Goal: Book appointment/travel/reservation

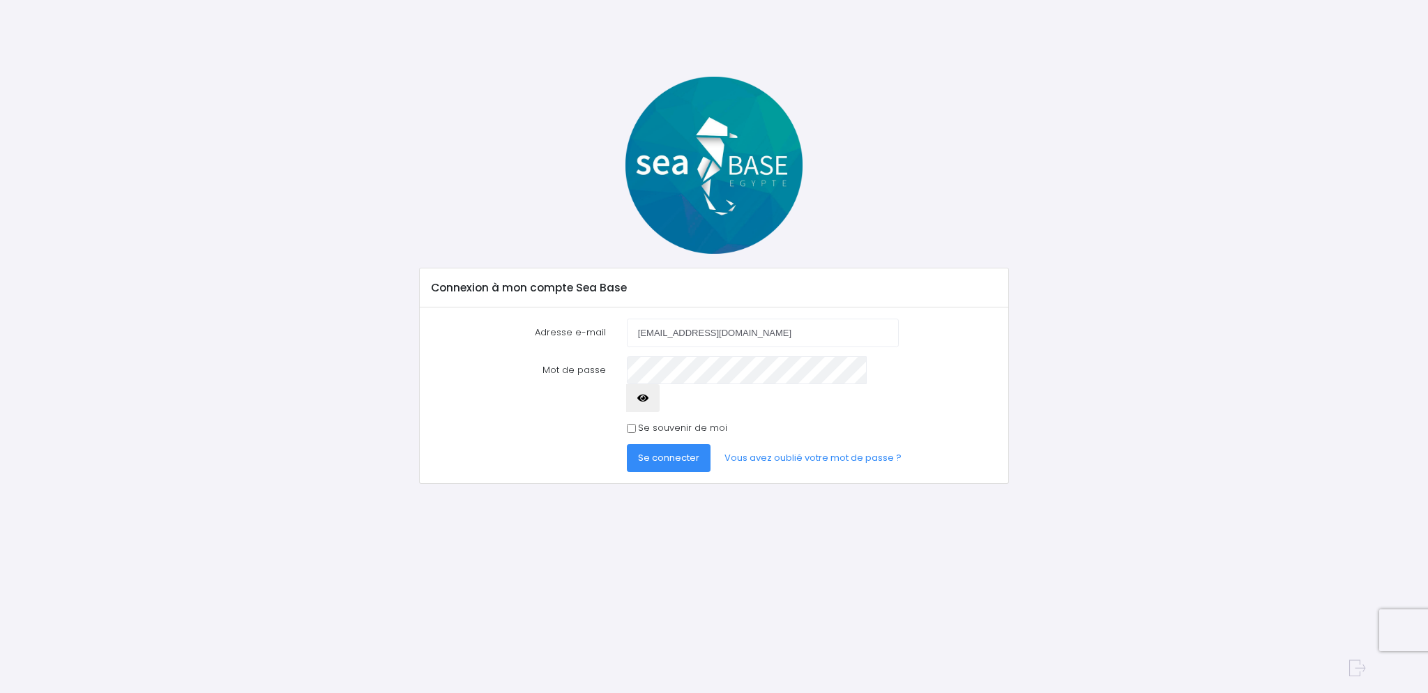
click at [659, 451] on span "Se connecter" at bounding box center [668, 457] width 61 height 13
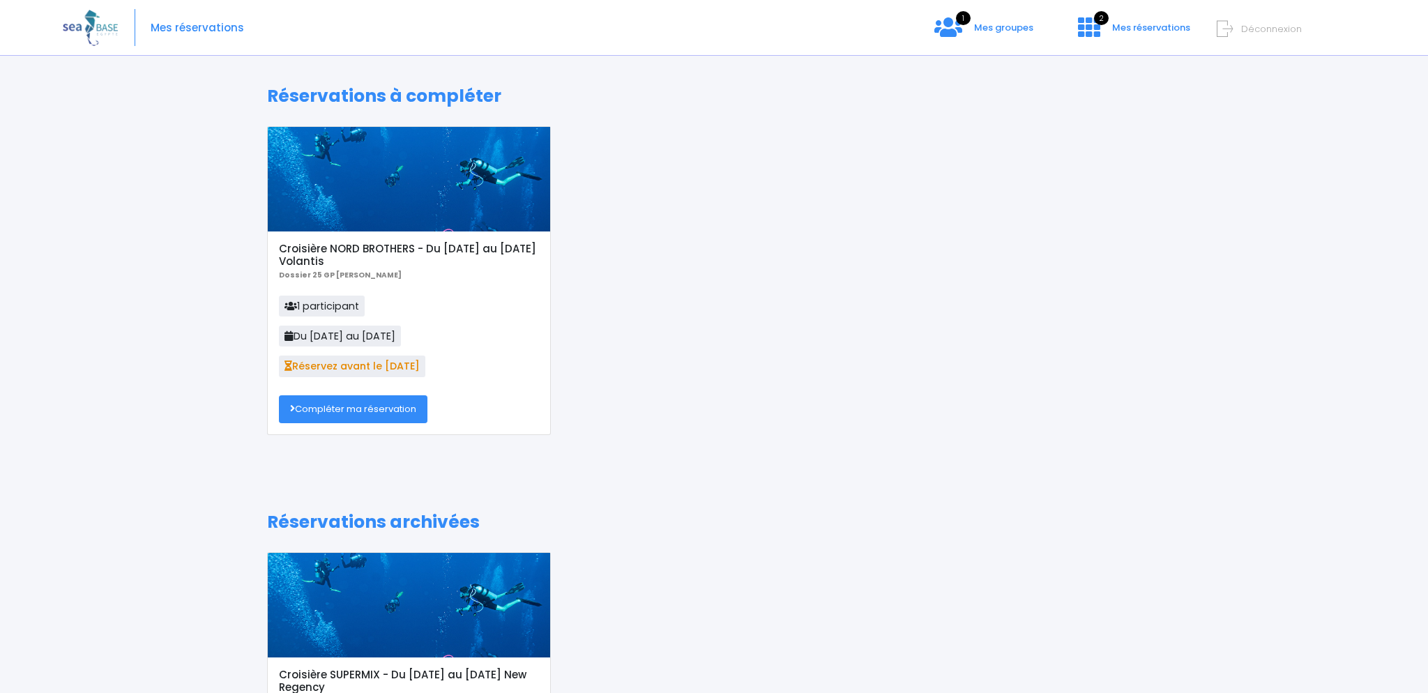
click at [373, 410] on link "Compléter ma réservation" at bounding box center [353, 409] width 148 height 28
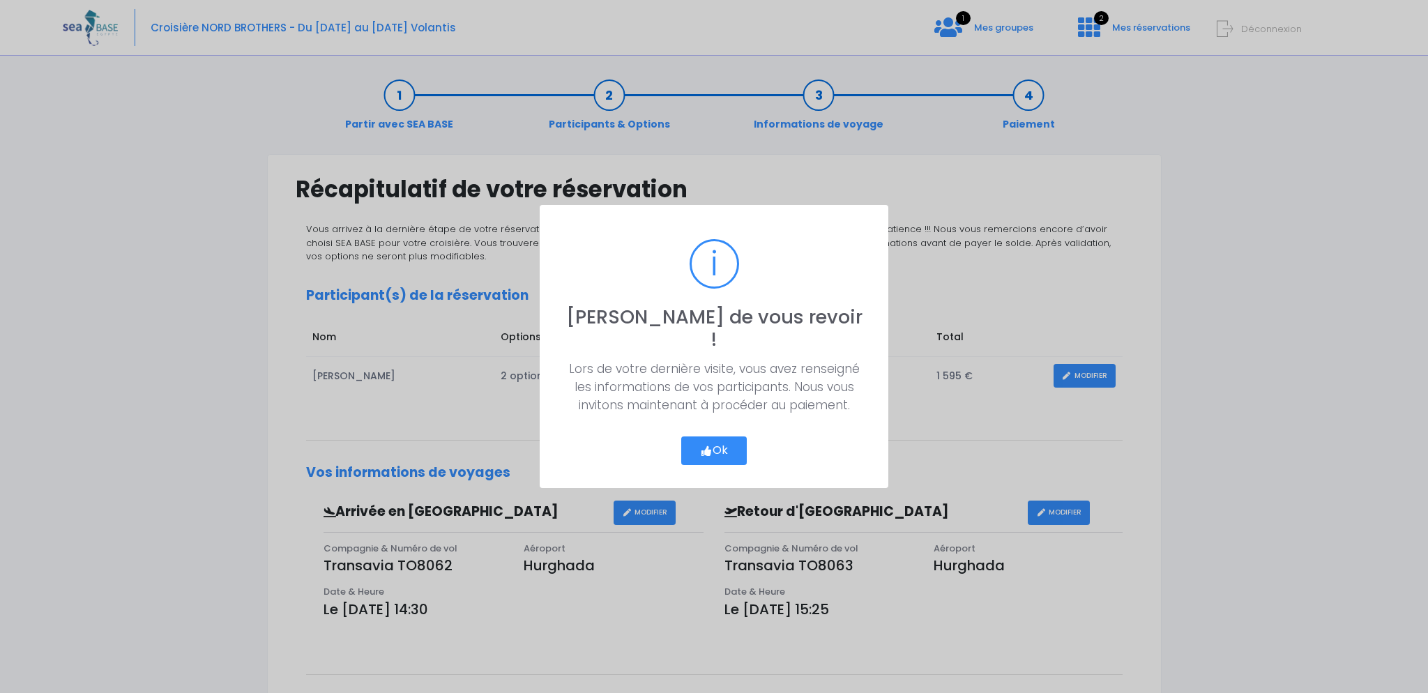
click at [714, 440] on button "Ok" at bounding box center [714, 450] width 66 height 29
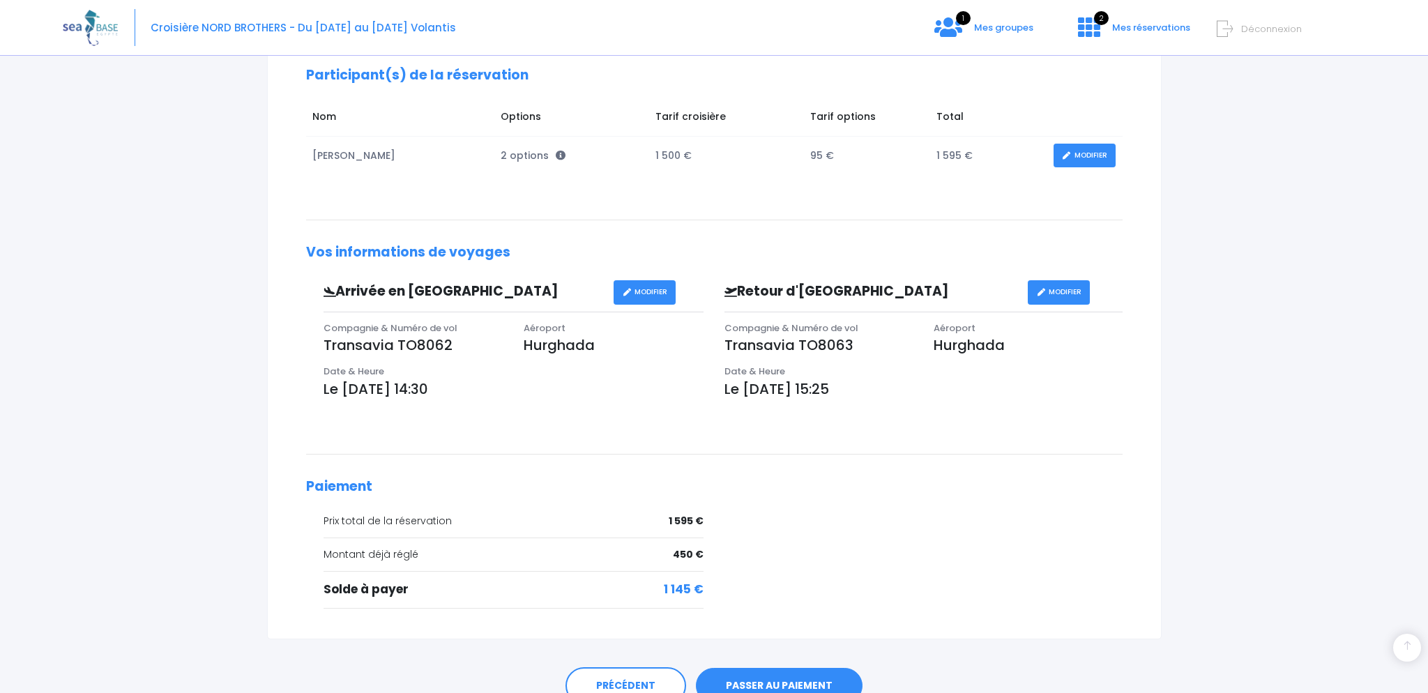
scroll to position [285, 0]
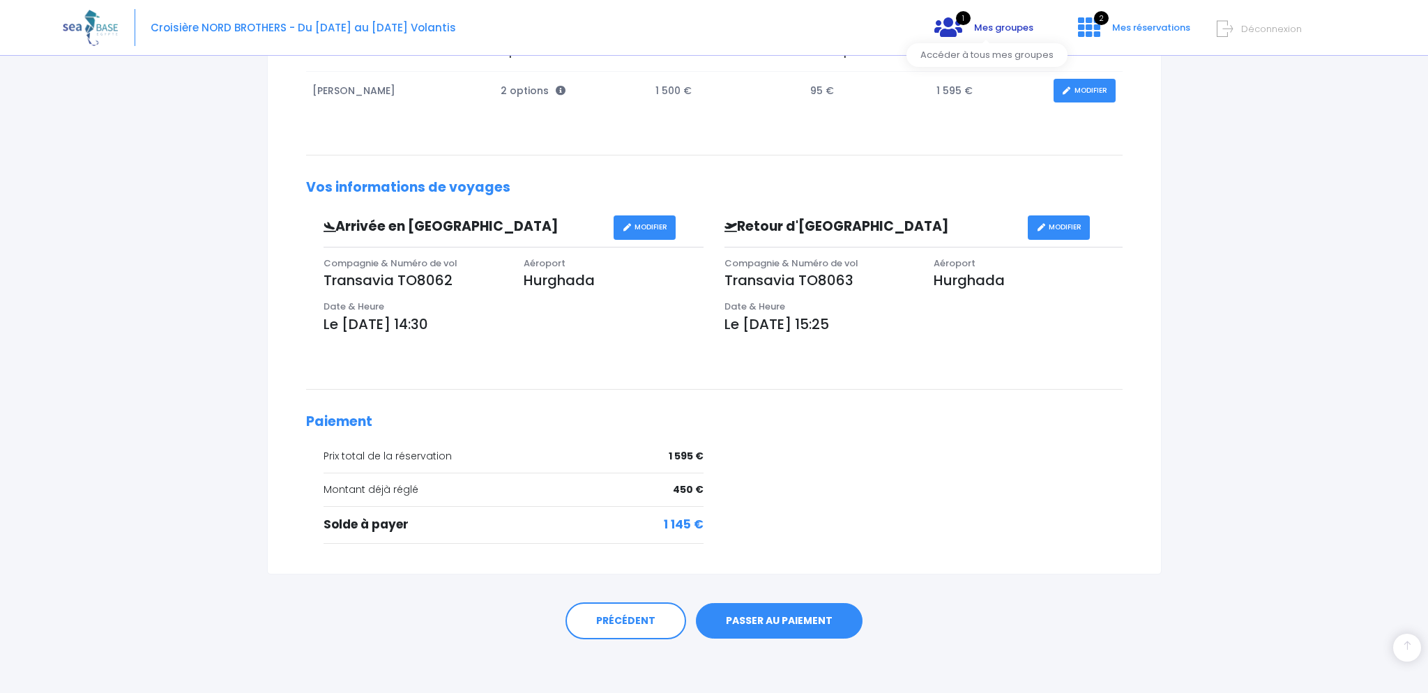
click at [1002, 34] on span "Mes groupes" at bounding box center [1003, 27] width 59 height 13
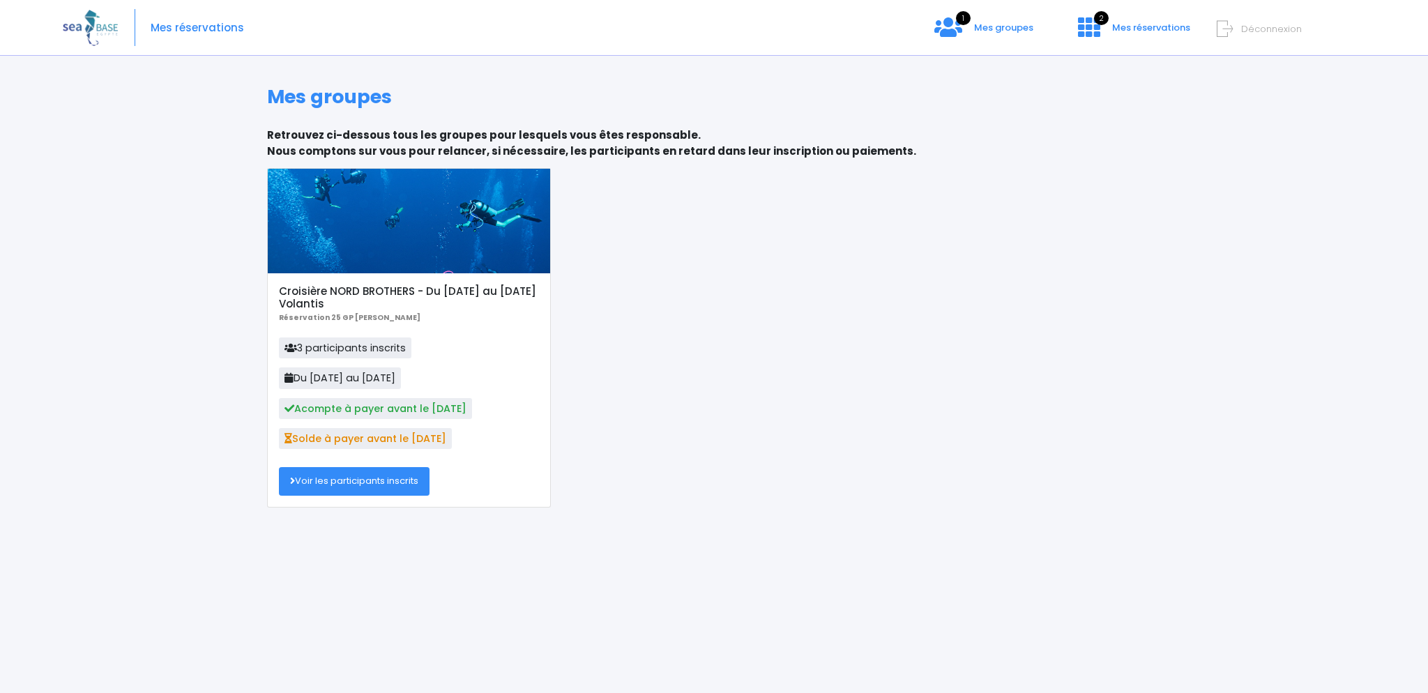
click at [381, 483] on link "Voir les participants inscrits" at bounding box center [354, 481] width 151 height 28
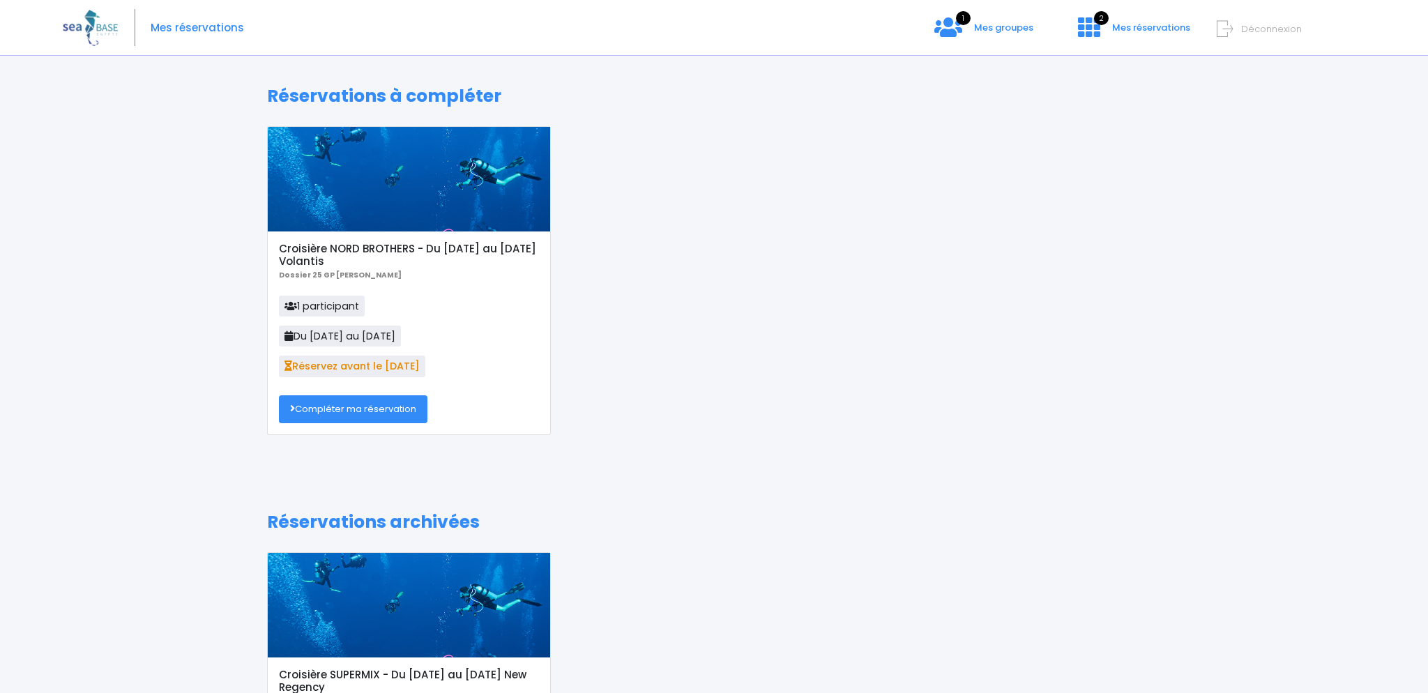
click at [351, 410] on link "Compléter ma réservation" at bounding box center [353, 409] width 148 height 28
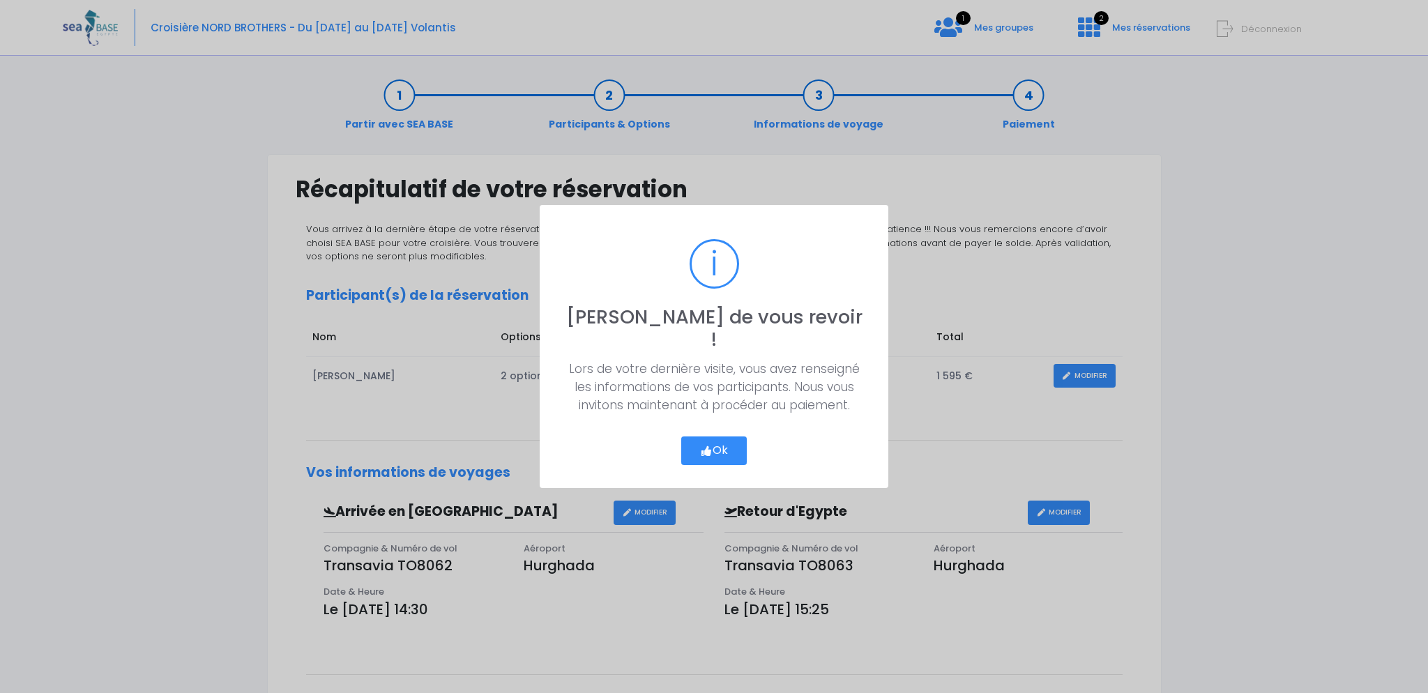
click at [725, 438] on button "Ok" at bounding box center [714, 450] width 66 height 29
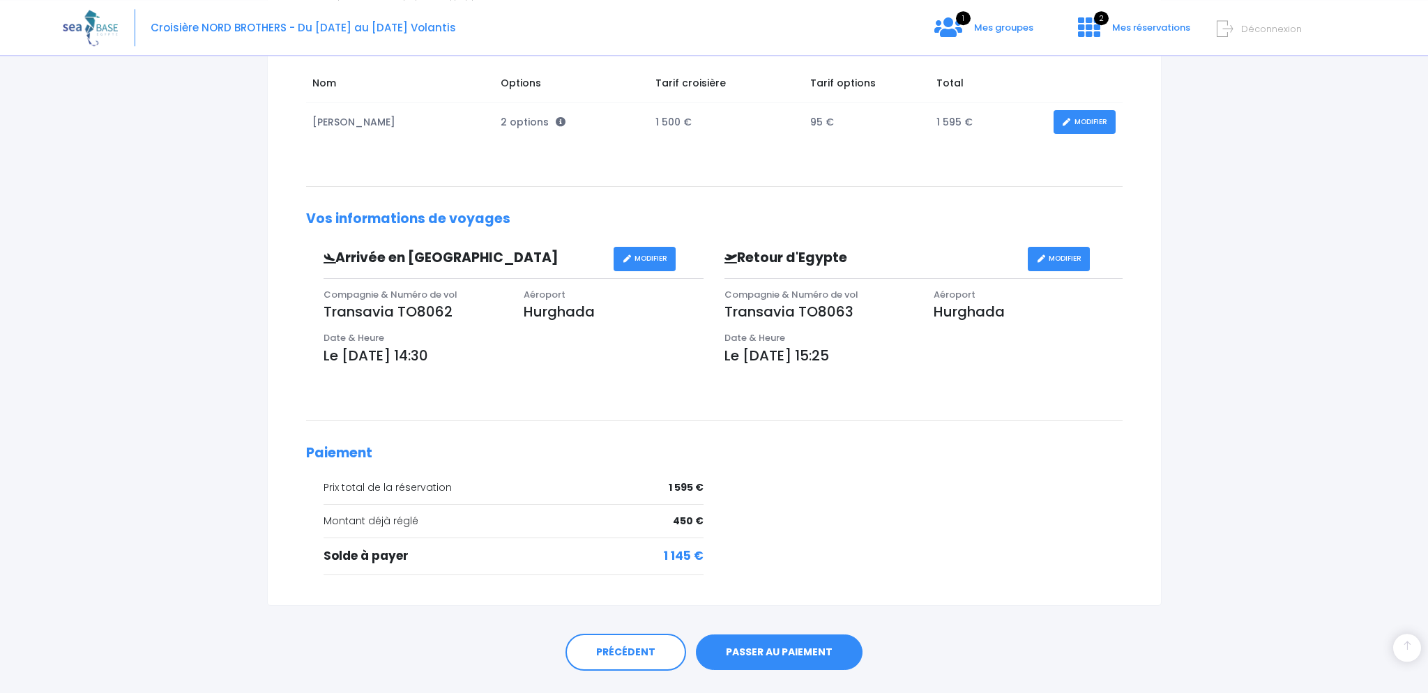
scroll to position [285, 0]
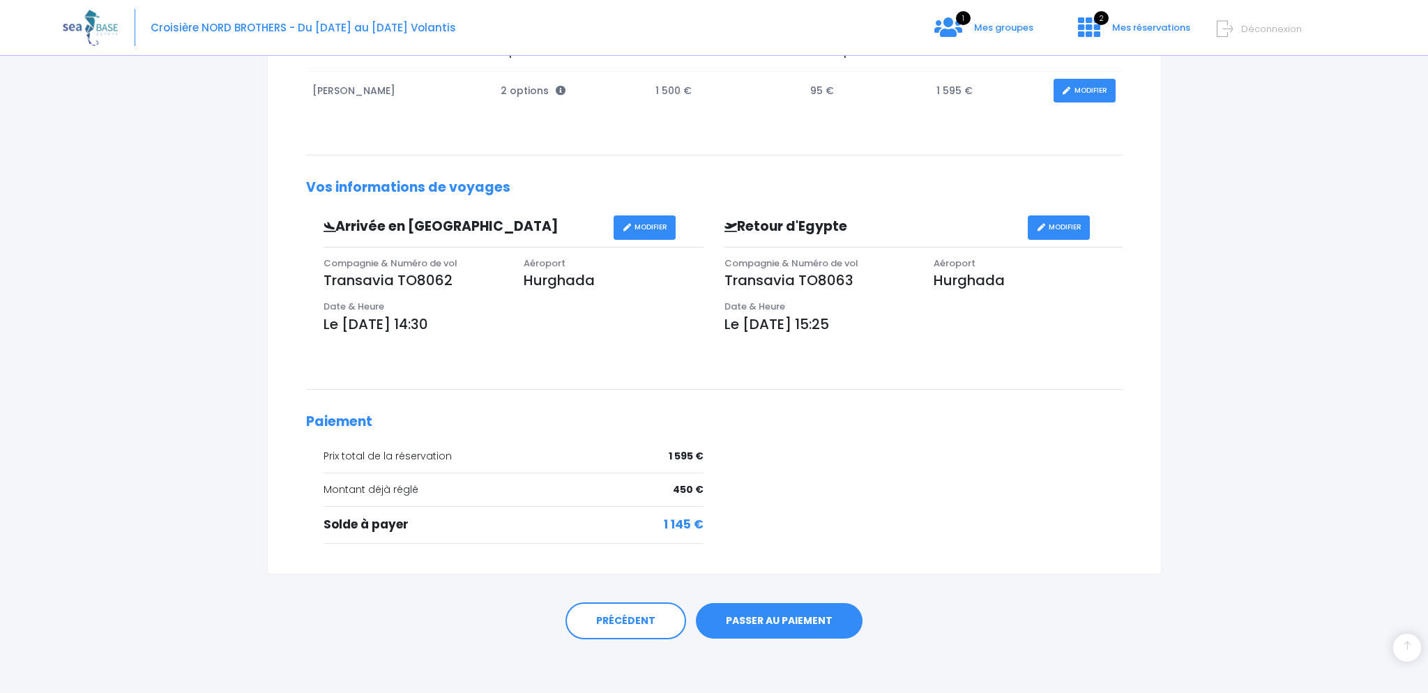
click at [761, 619] on link "PASSER AU PAIEMENT" at bounding box center [779, 621] width 167 height 36
click at [786, 622] on link "PASSER AU PAIEMENT" at bounding box center [779, 621] width 167 height 36
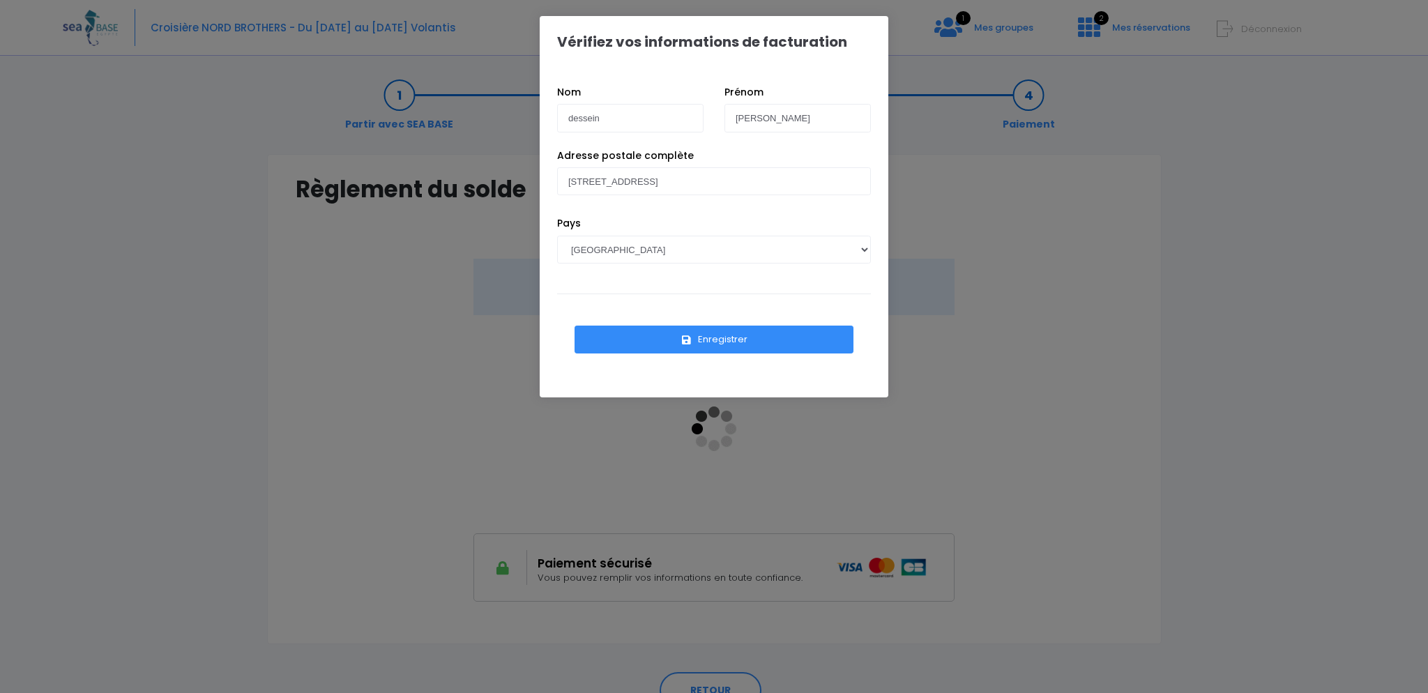
click at [1178, 269] on div "Vérifiez vos informations de facturation Nom dessein Prénom gilles Pays AFGHANI…" at bounding box center [714, 346] width 1428 height 693
click at [698, 332] on button "Enregistrer" at bounding box center [713, 340] width 279 height 28
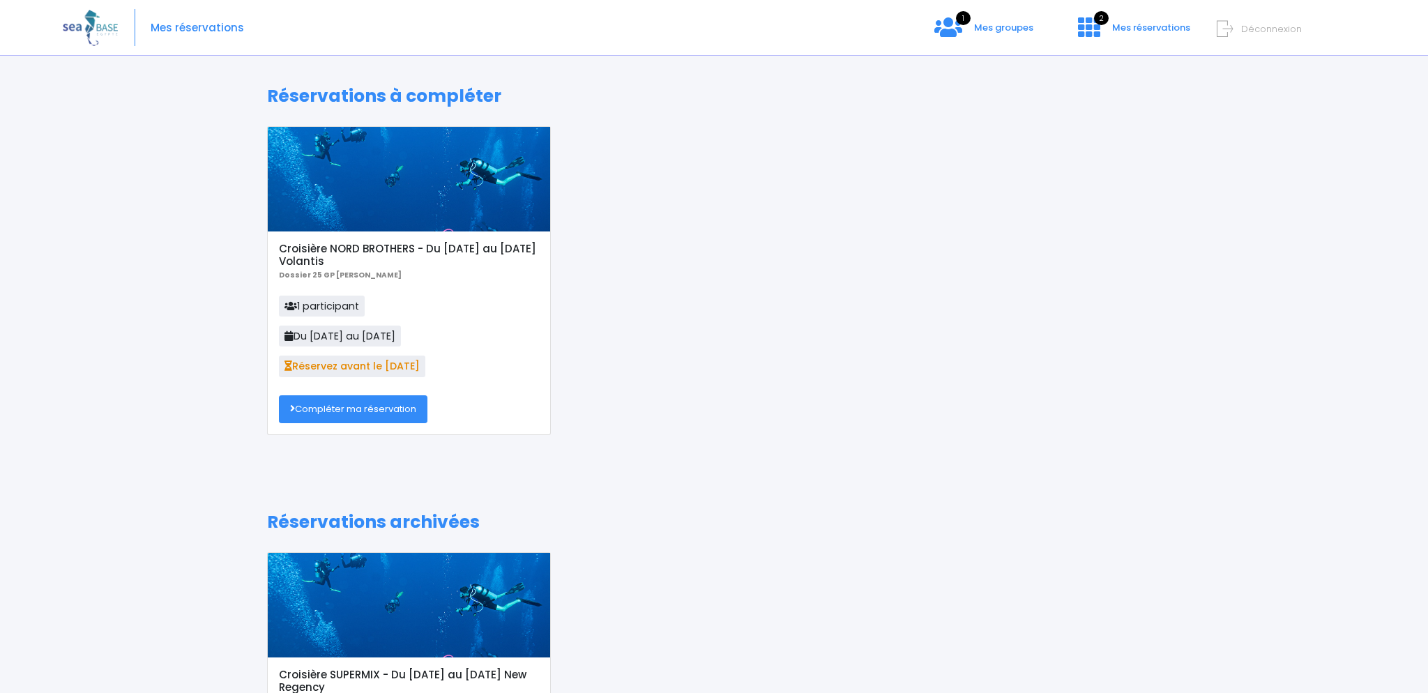
click at [322, 413] on link "Compléter ma réservation" at bounding box center [353, 409] width 148 height 28
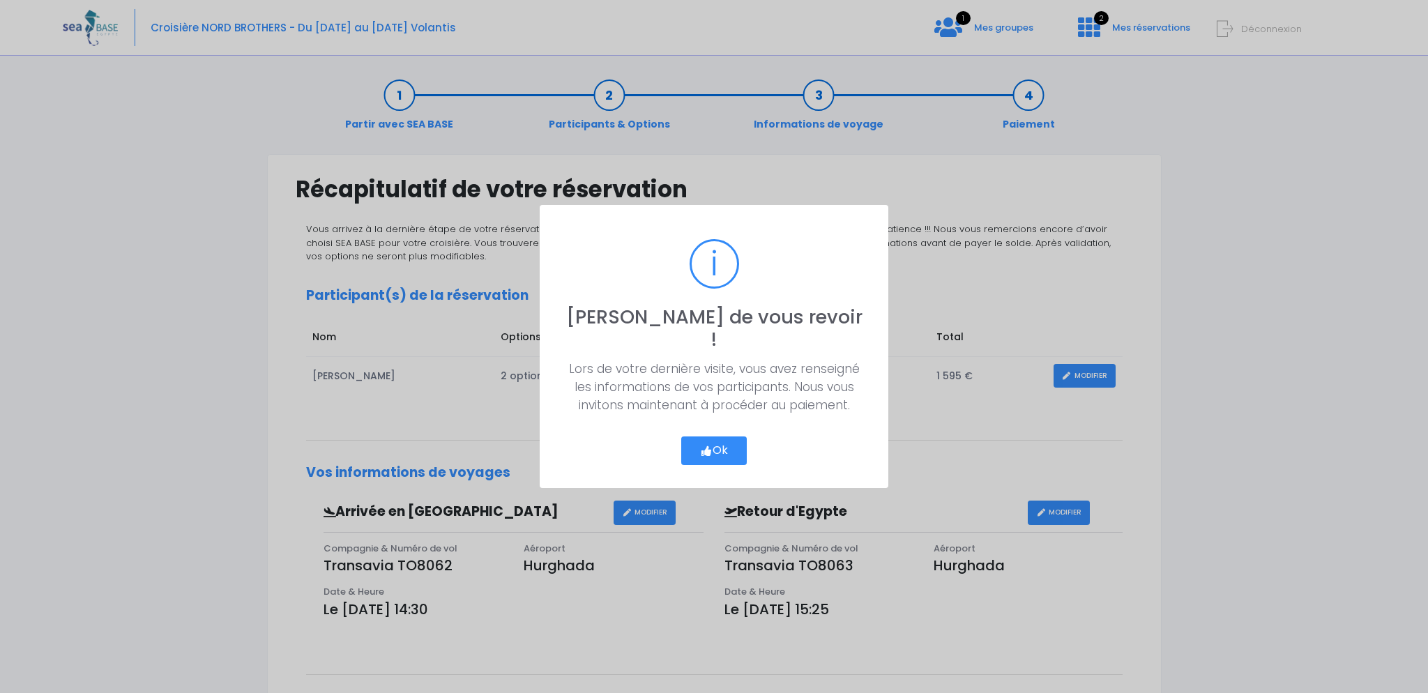
click at [705, 451] on icon "button" at bounding box center [706, 451] width 13 height 0
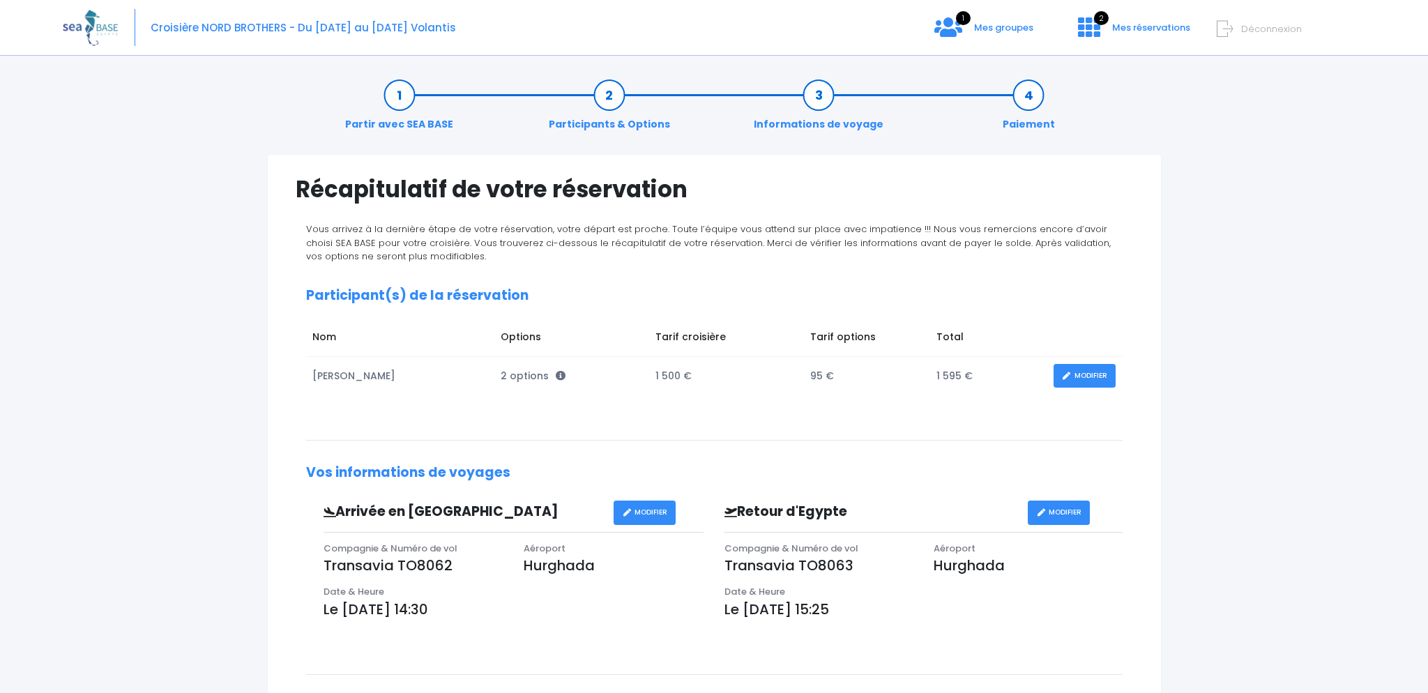
click at [1100, 369] on link "MODIFIER" at bounding box center [1084, 376] width 62 height 24
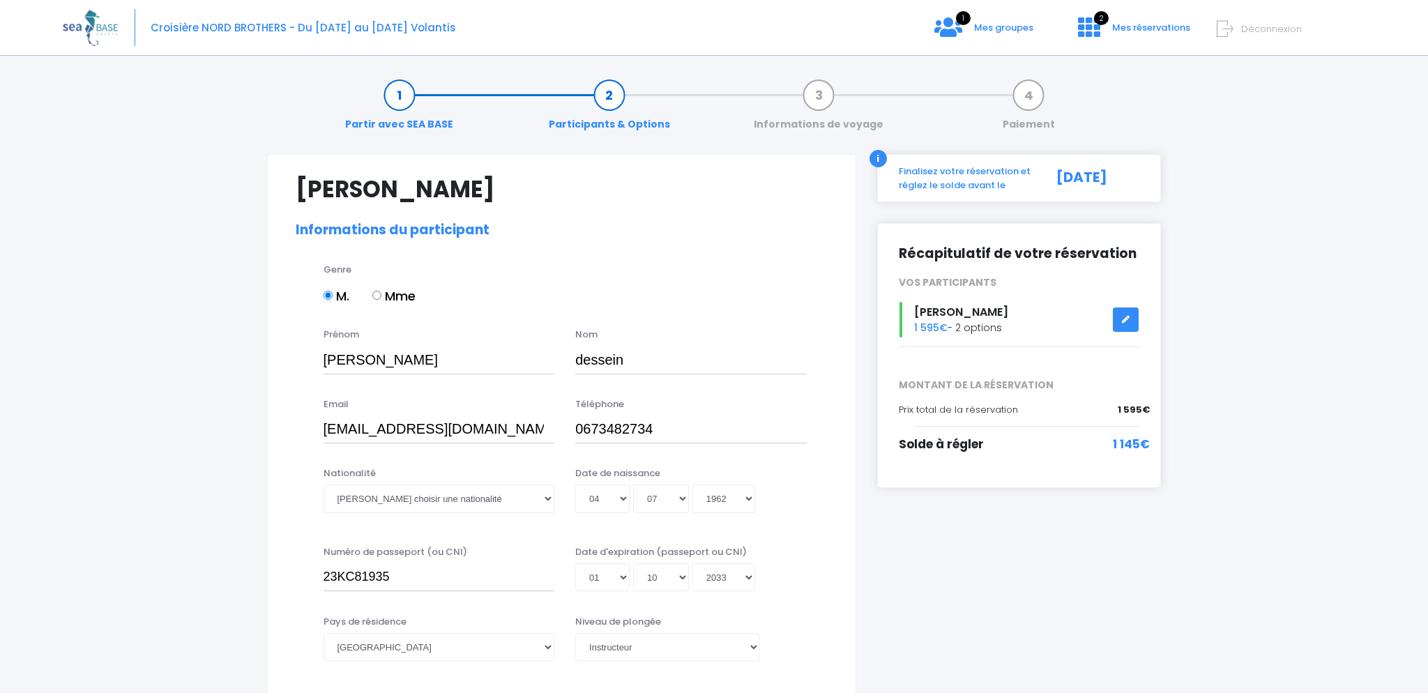
select select "Instructeur"
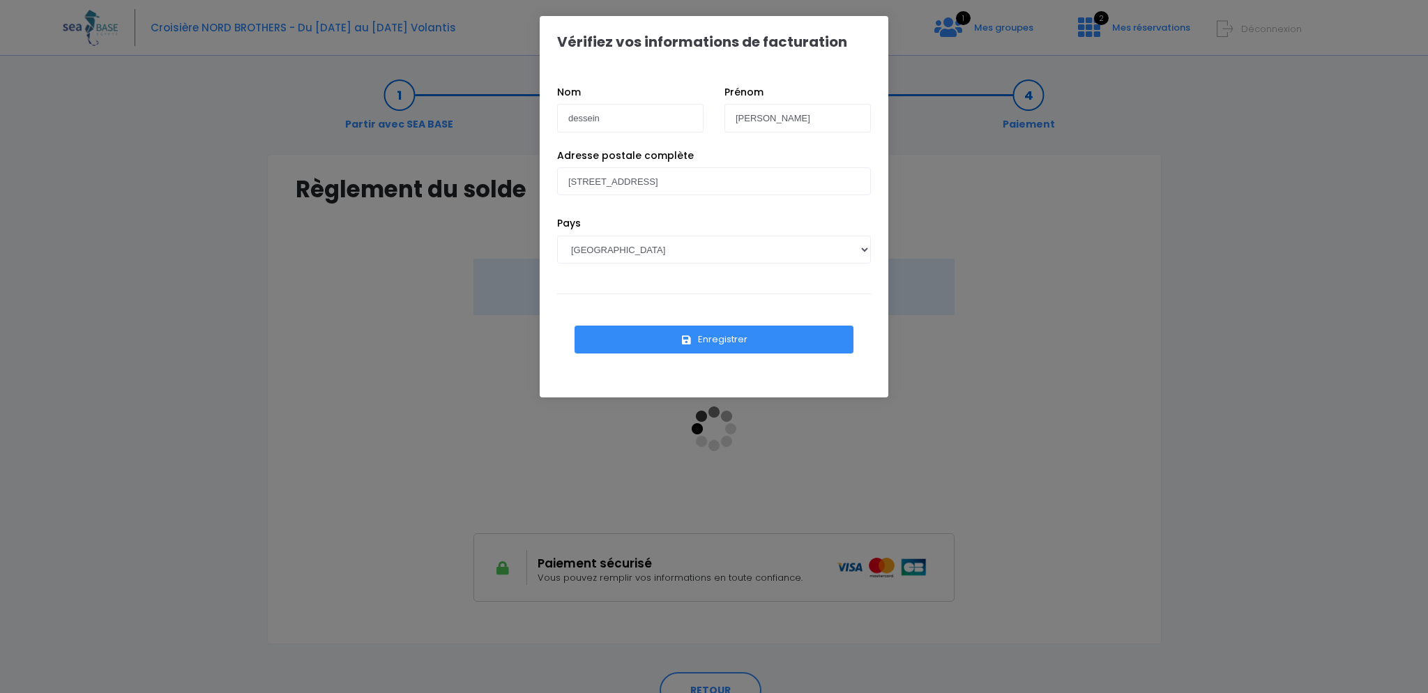
click at [730, 339] on button "Enregistrer" at bounding box center [713, 340] width 279 height 28
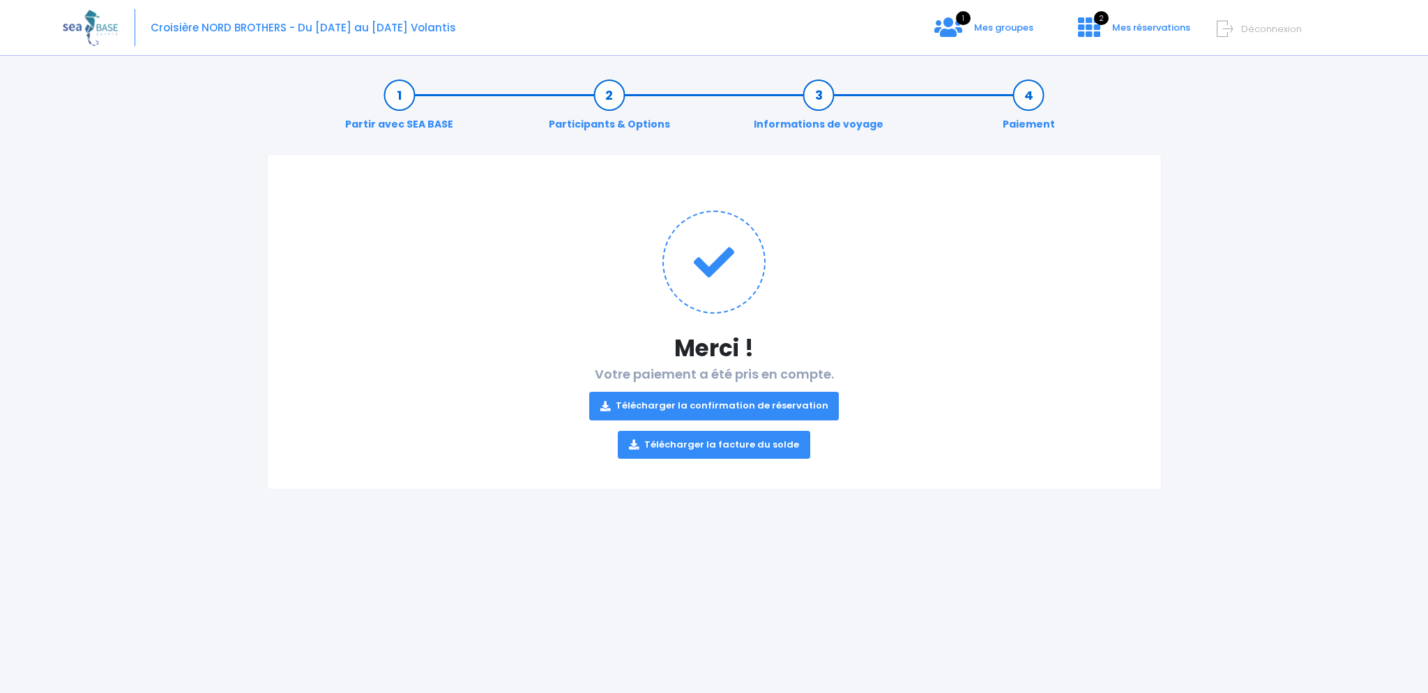
click at [771, 401] on link "Télécharger la confirmation de réservation" at bounding box center [714, 406] width 250 height 28
